Goal: Communication & Community: Ask a question

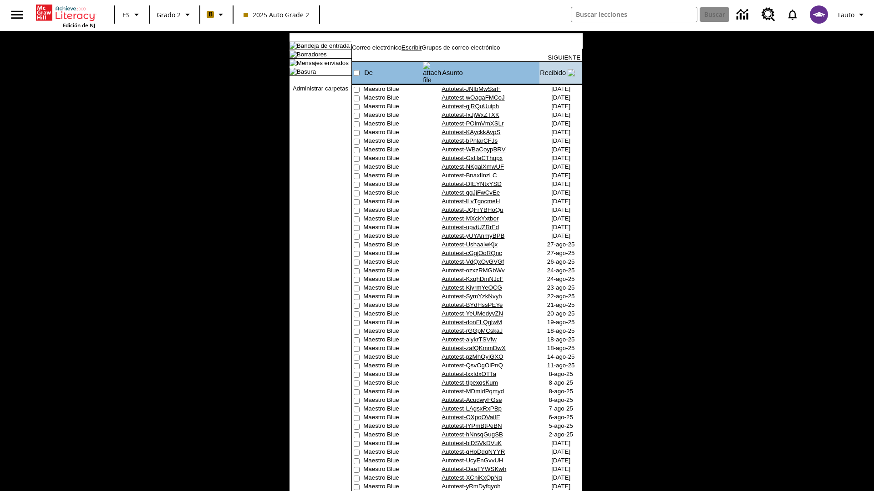
click at [421, 51] on link "Escribir" at bounding box center [411, 47] width 20 height 7
